Goal: Task Accomplishment & Management: Manage account settings

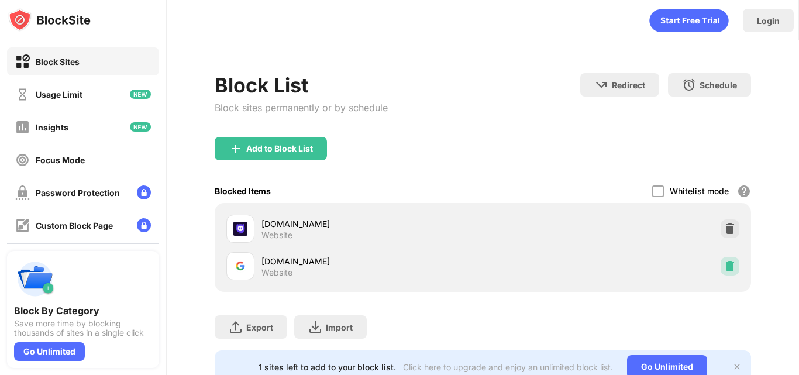
click at [724, 263] on img at bounding box center [730, 266] width 12 height 12
